Goal: Find specific page/section: Find specific page/section

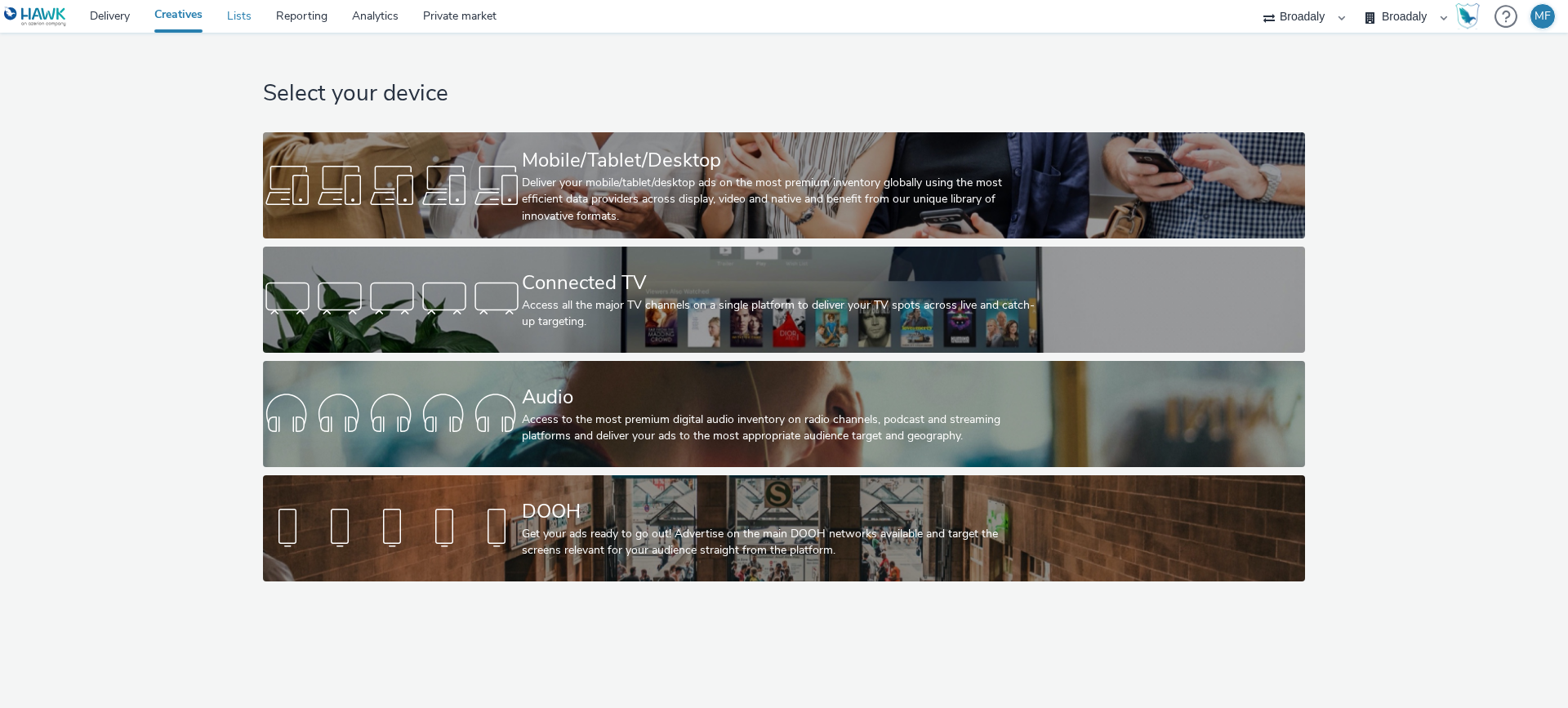
click at [242, 15] on link "Lists" at bounding box center [239, 16] width 49 height 32
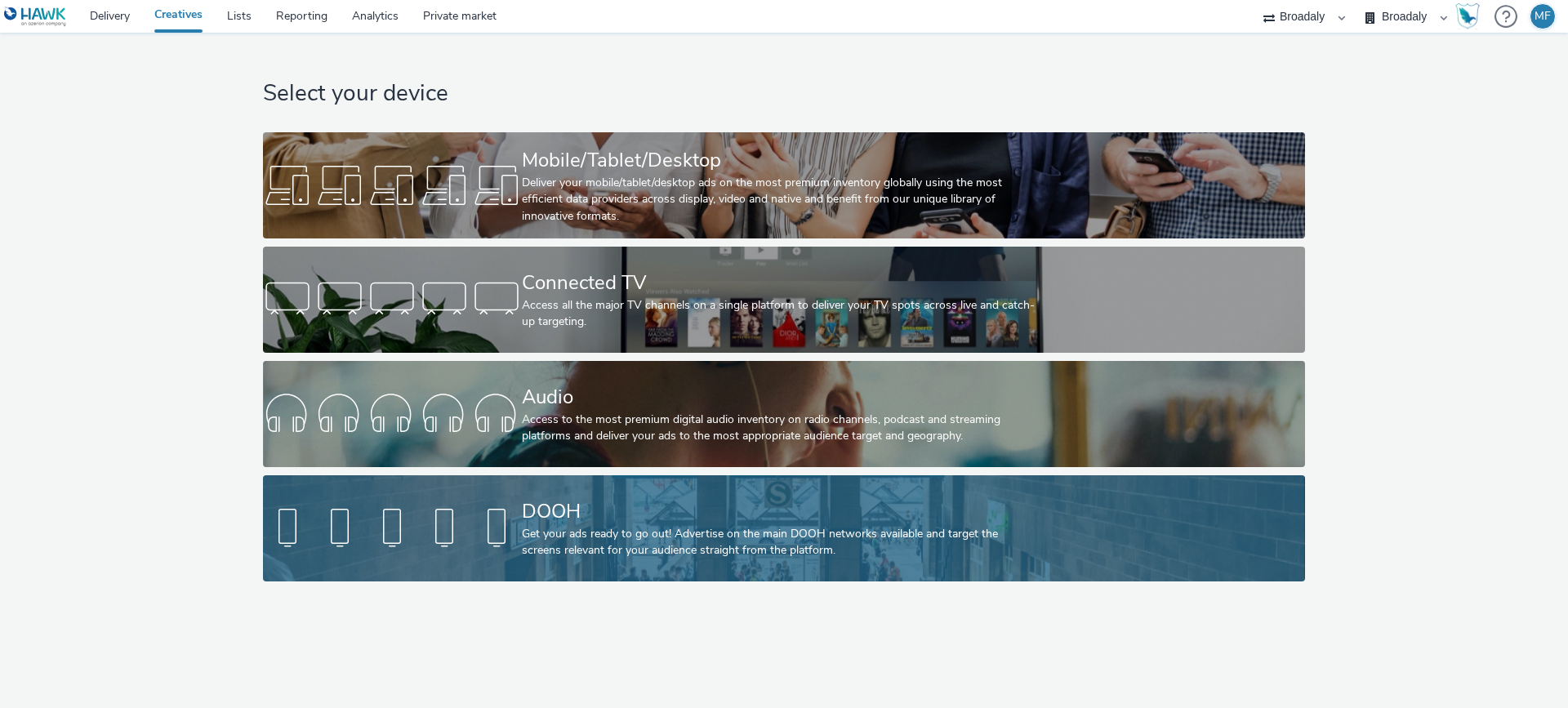
click at [570, 479] on div "DOOH Get your ads ready to go out! Advertise on the main DOOH networks availabl…" at bounding box center [780, 529] width 518 height 106
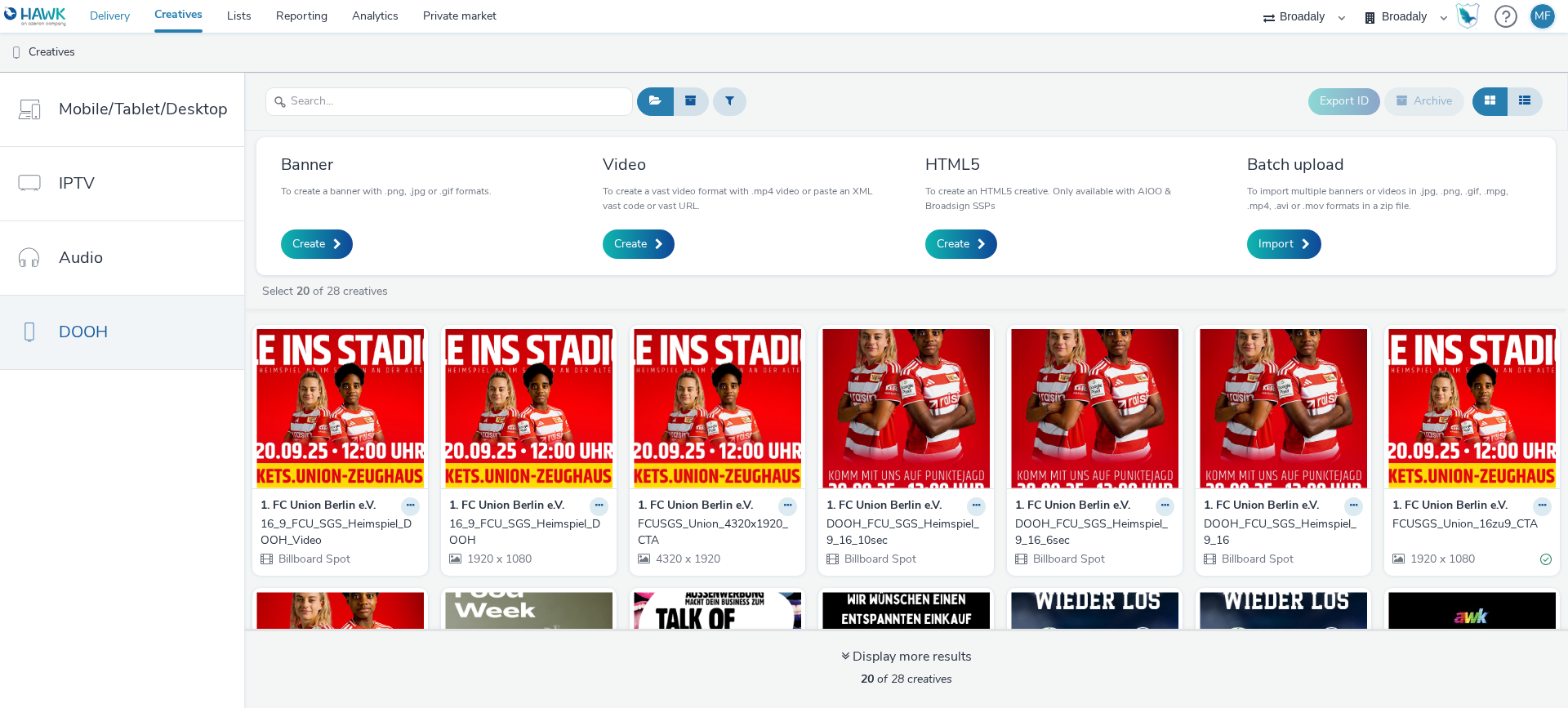
click at [132, 24] on link "Delivery" at bounding box center [110, 16] width 65 height 32
